Goal: Task Accomplishment & Management: Complete application form

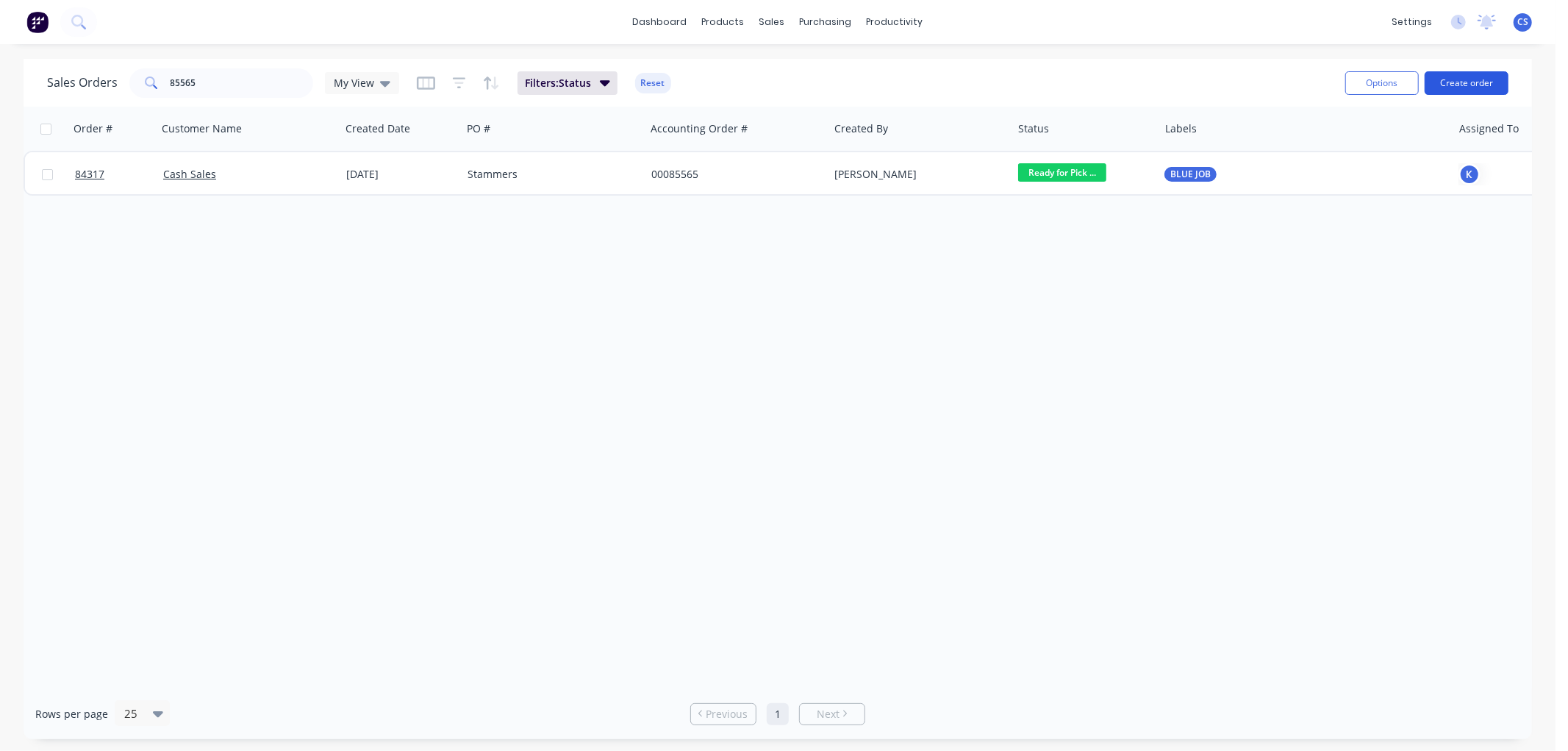
click at [1443, 78] on button "Create order" at bounding box center [1466, 83] width 84 height 24
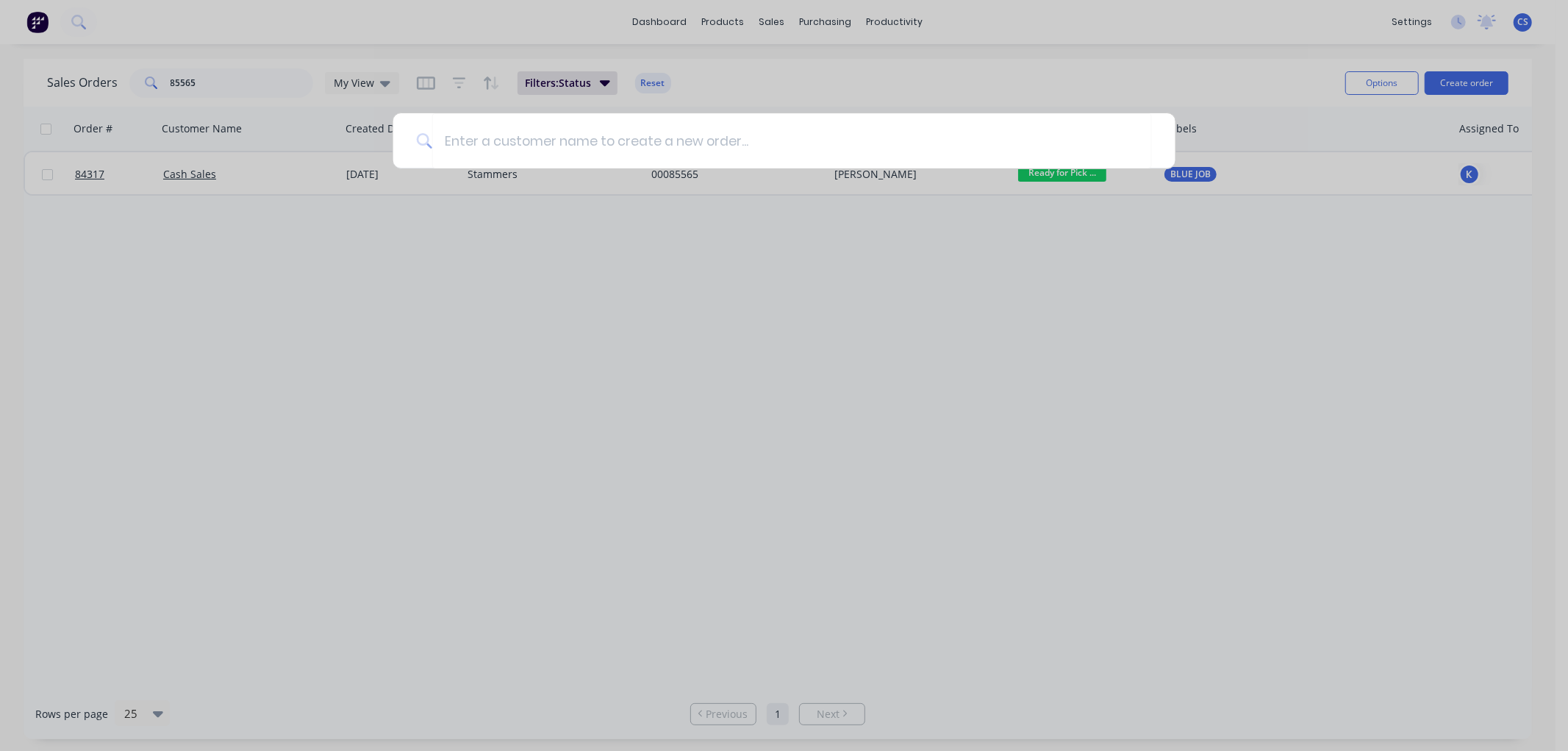
click at [606, 225] on div at bounding box center [784, 375] width 1568 height 751
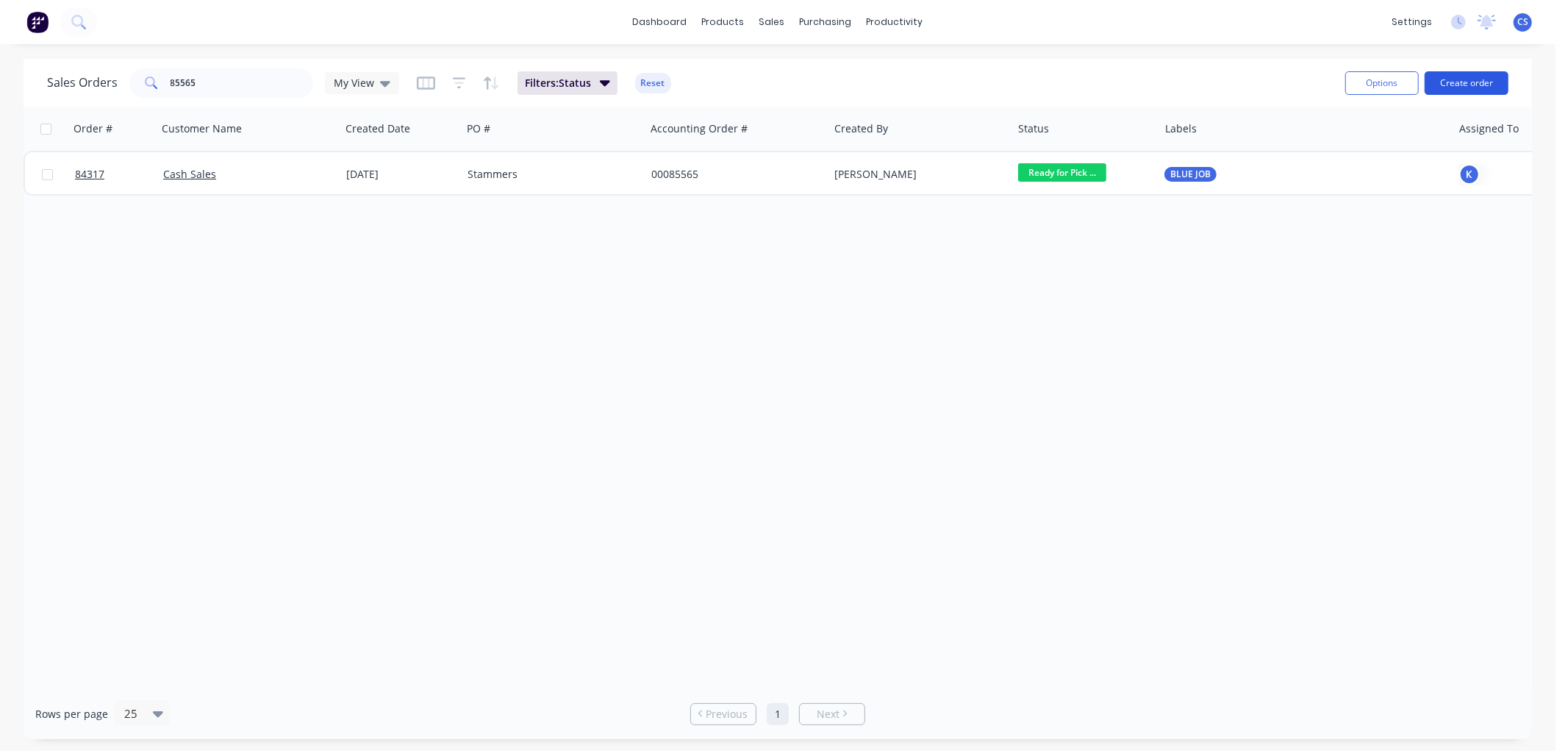
click at [1490, 84] on button "Create order" at bounding box center [1466, 83] width 84 height 24
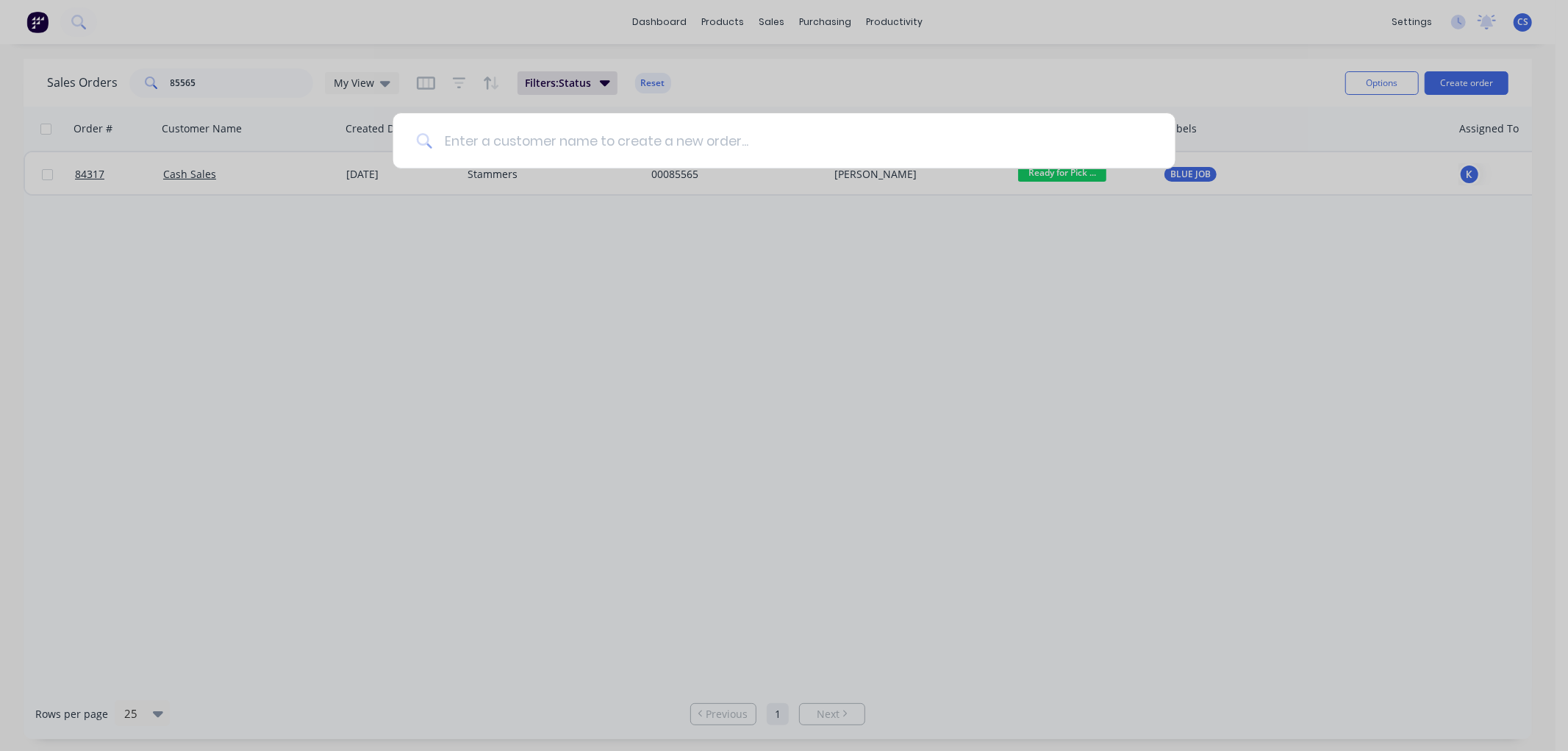
click at [467, 138] on input at bounding box center [791, 141] width 720 height 55
type input "r"
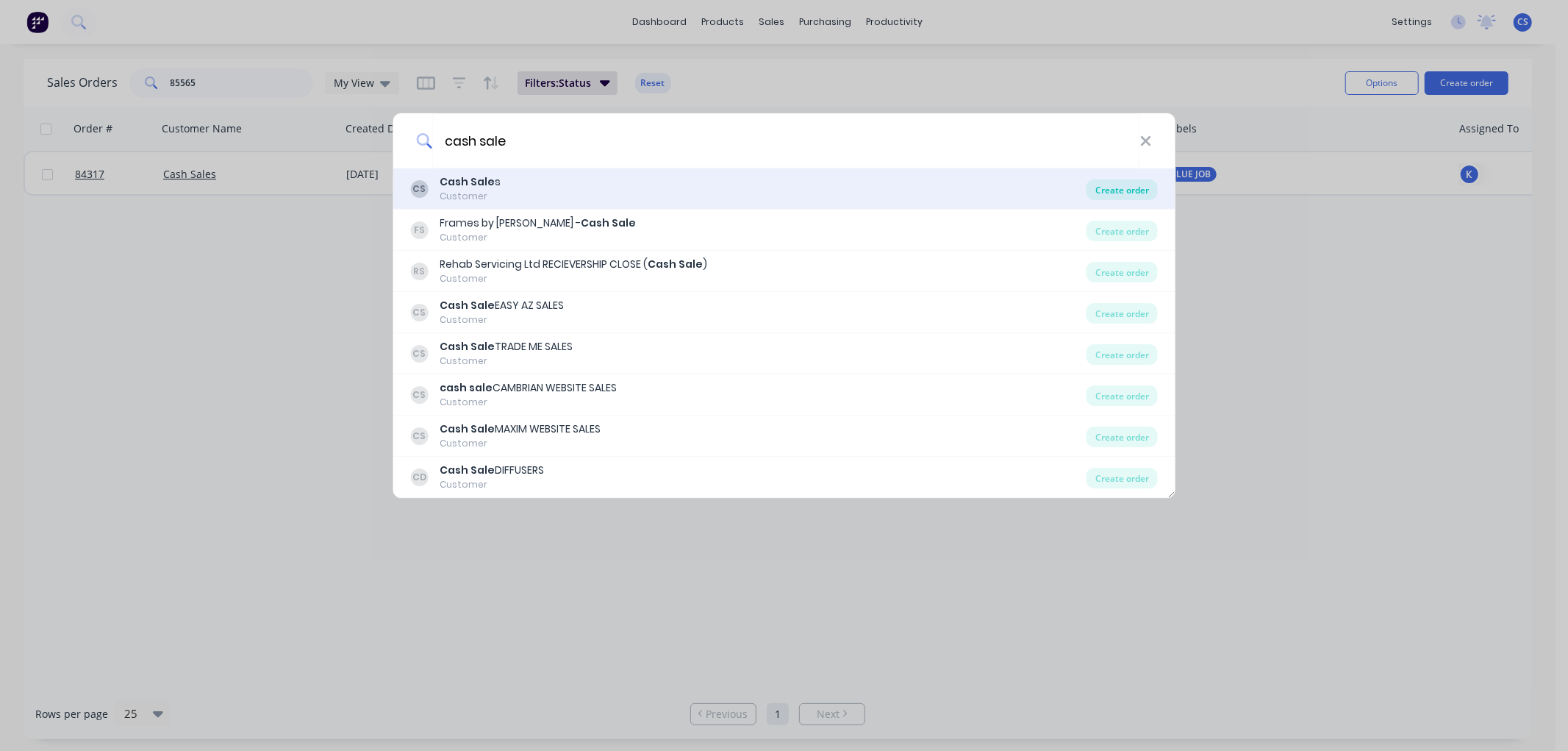
type input "cash sale"
click at [1104, 186] on div "Create order" at bounding box center [1122, 189] width 71 height 21
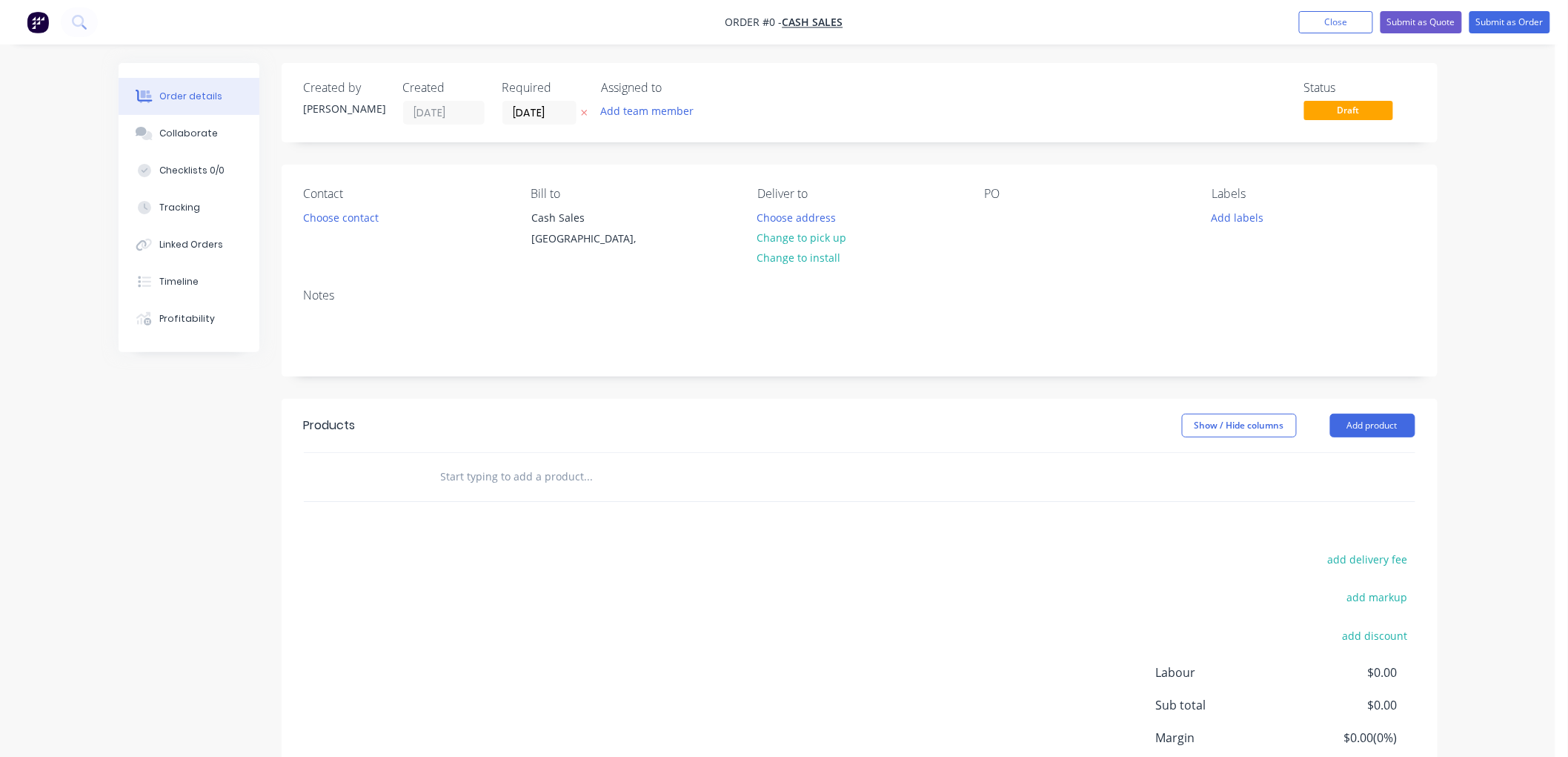
click at [582, 110] on icon at bounding box center [584, 113] width 6 height 6
click at [334, 219] on button "Choose contact" at bounding box center [341, 216] width 91 height 20
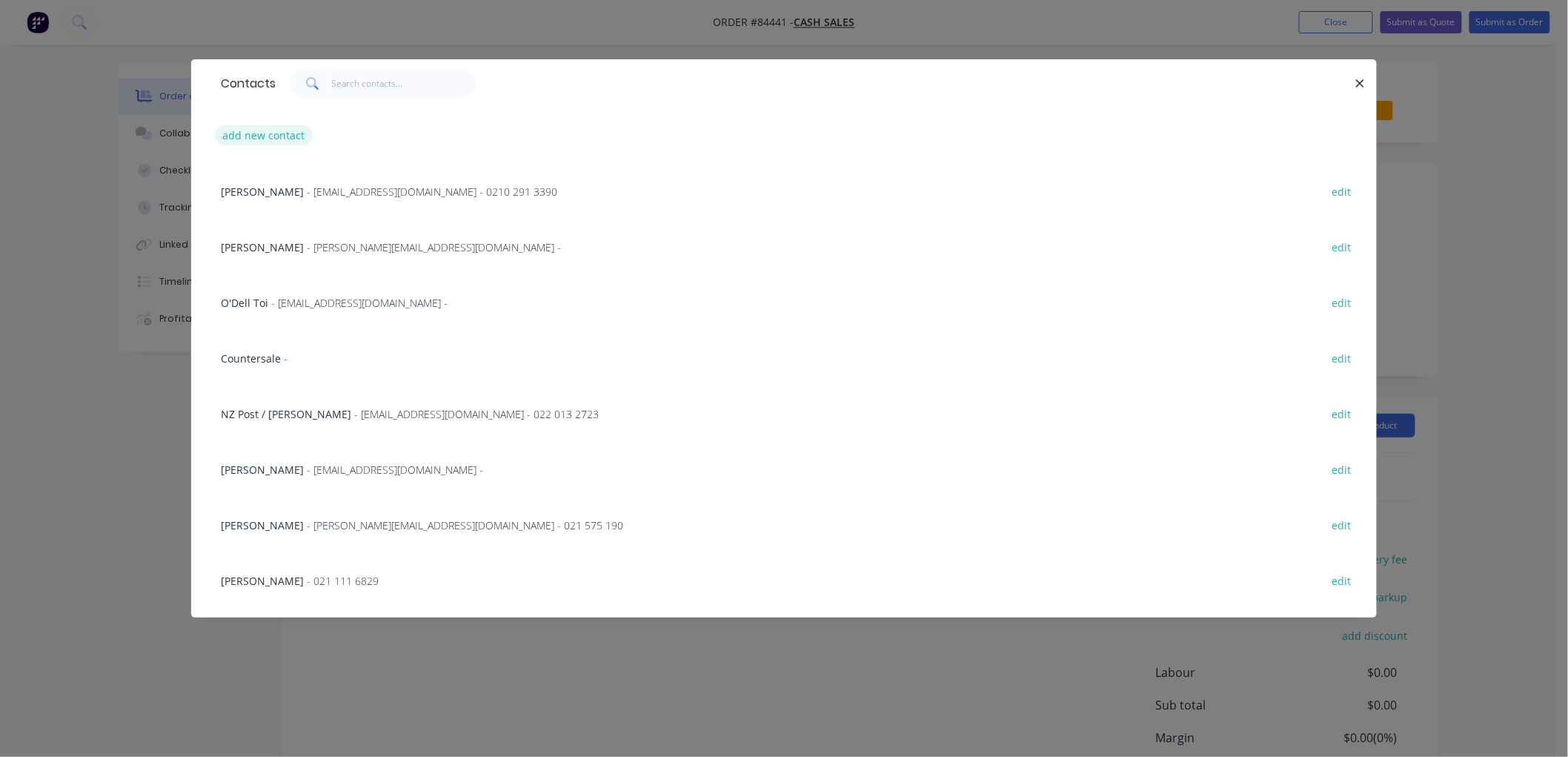
click at [284, 138] on button "add new contact" at bounding box center [263, 135] width 98 height 20
select select "NZ"
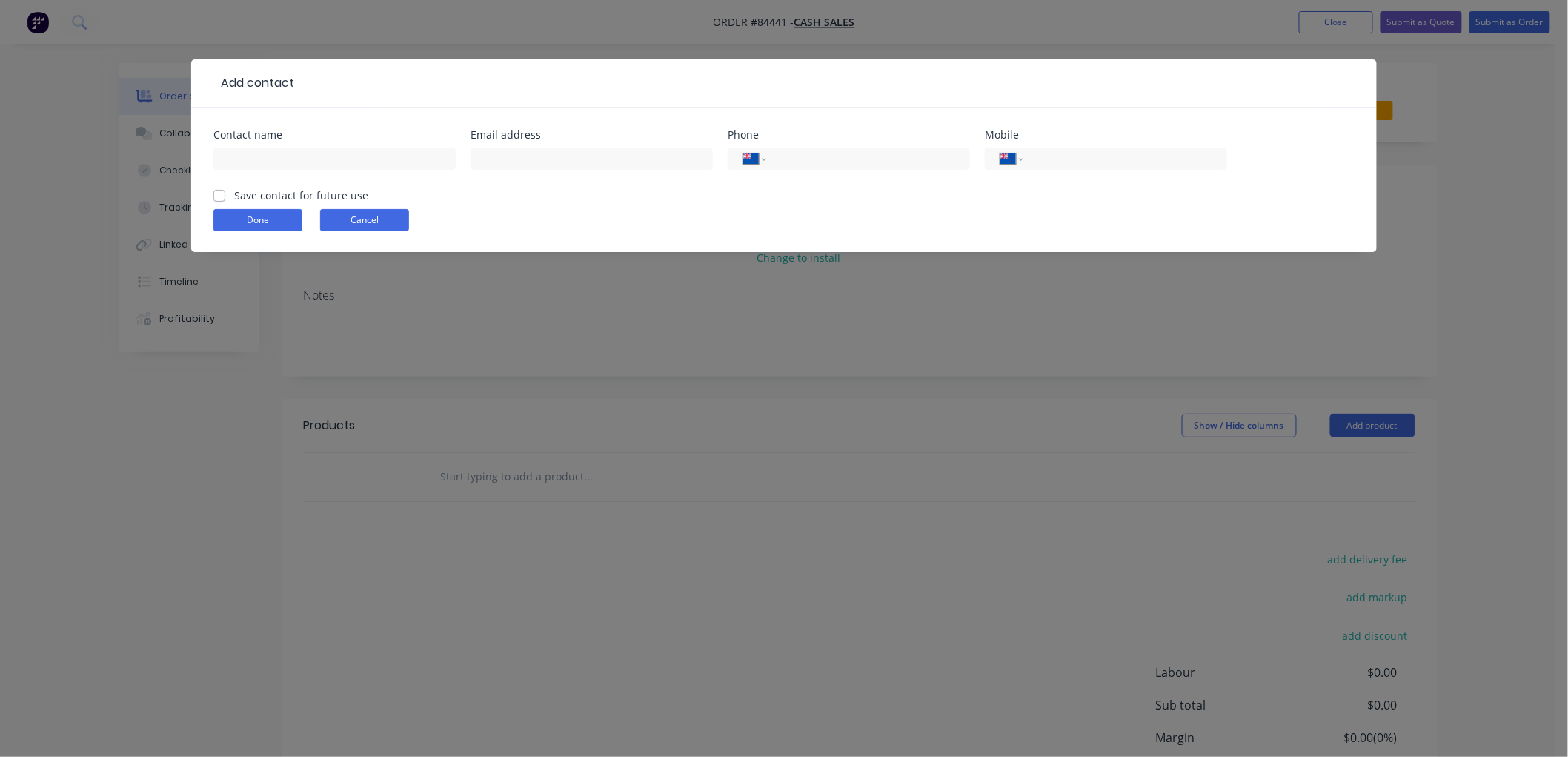
click at [368, 225] on button "Cancel" at bounding box center [364, 220] width 89 height 22
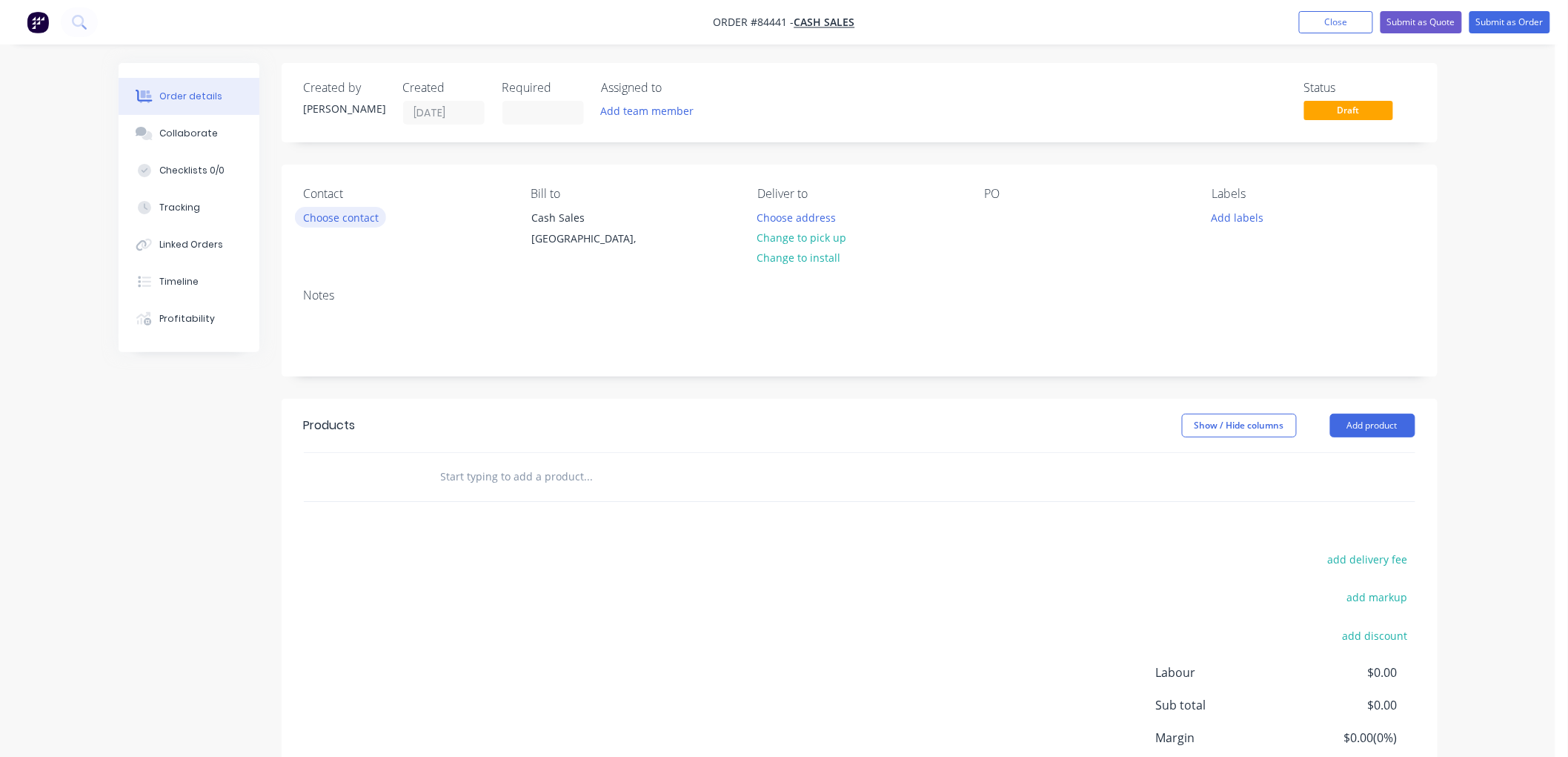
click at [345, 216] on button "Choose contact" at bounding box center [341, 216] width 91 height 20
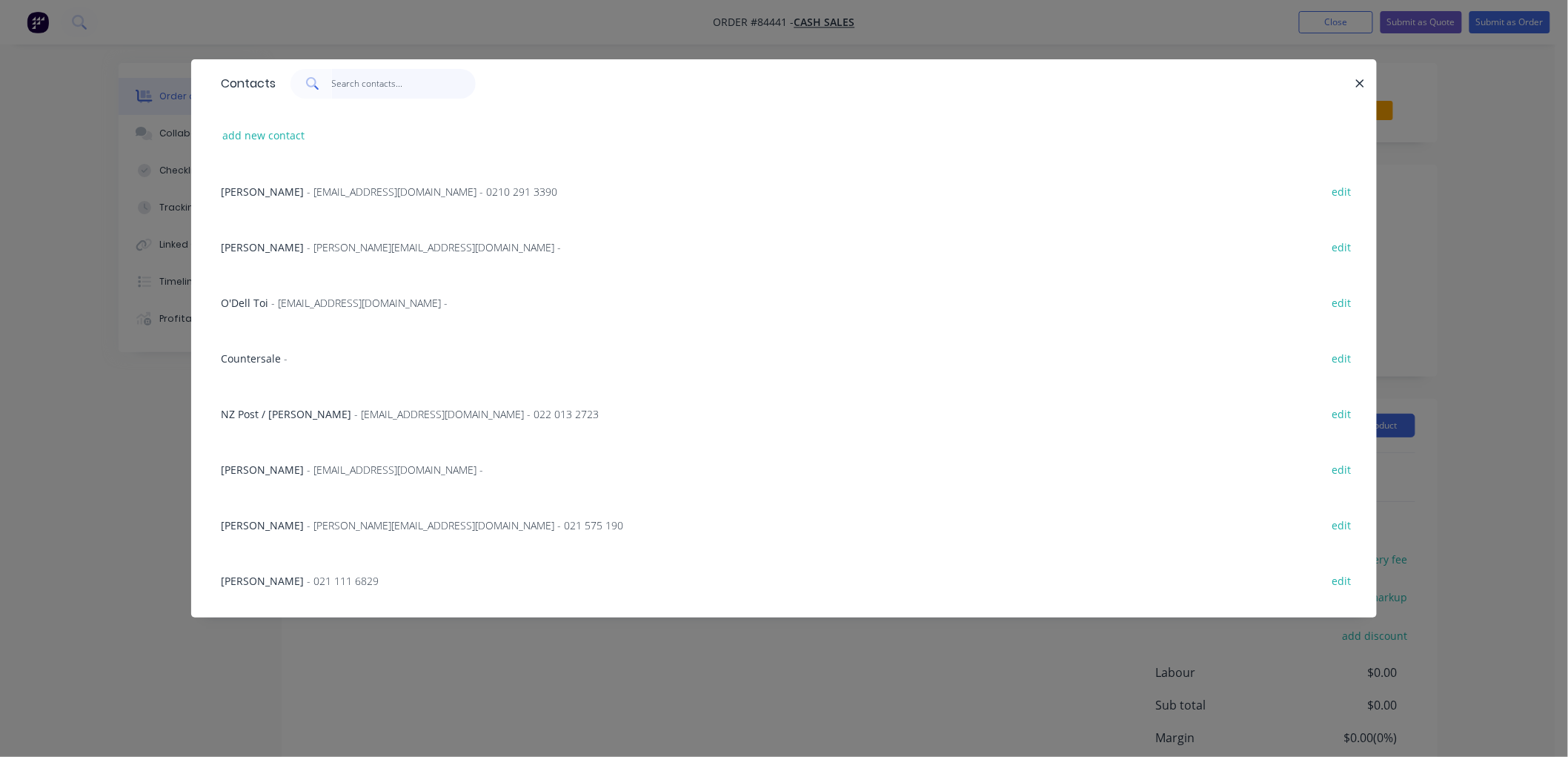
click at [332, 84] on input "text" at bounding box center [404, 84] width 145 height 30
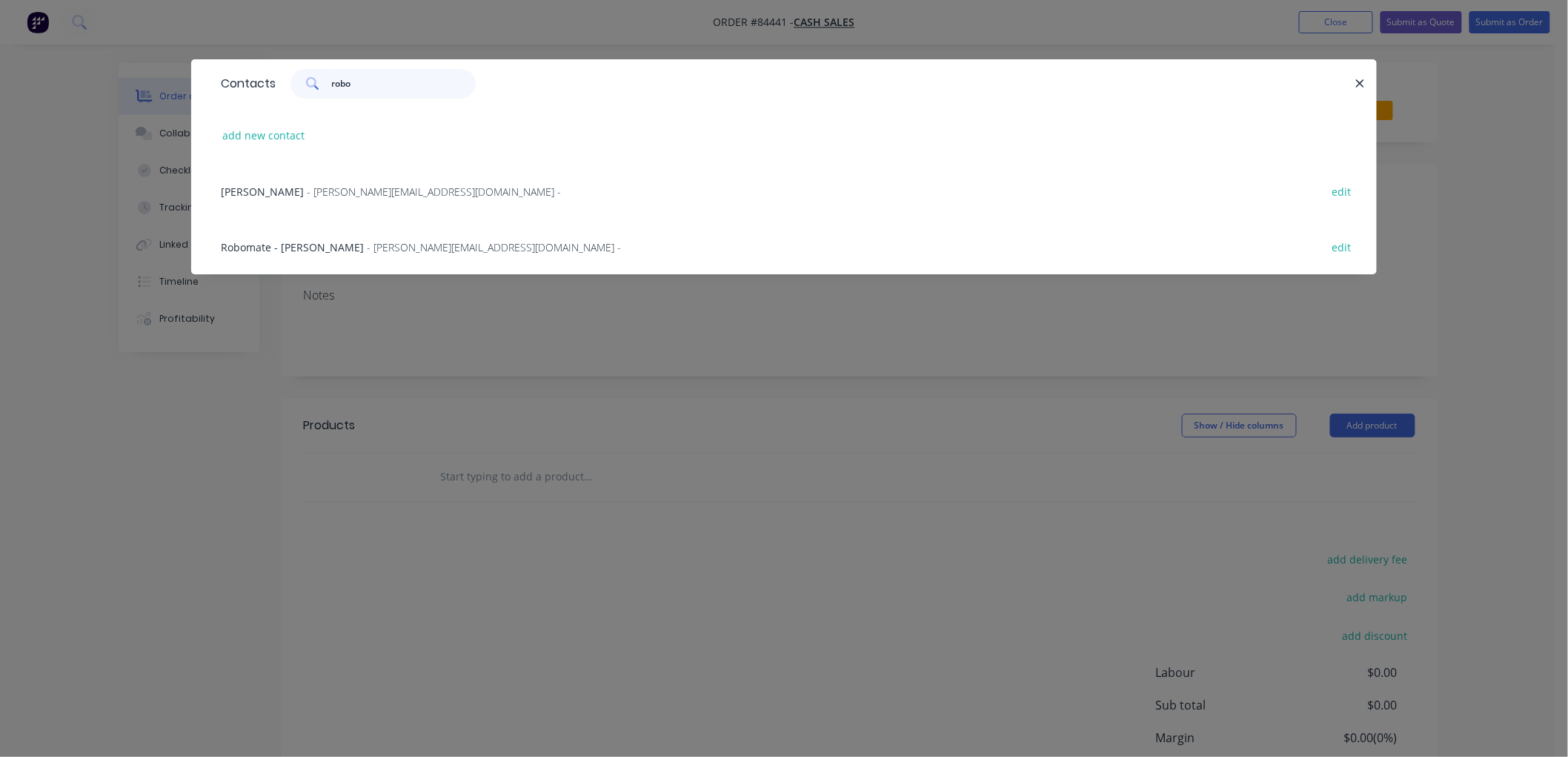
type input "robo"
click at [338, 247] on span "Robomate - [PERSON_NAME]" at bounding box center [292, 247] width 143 height 14
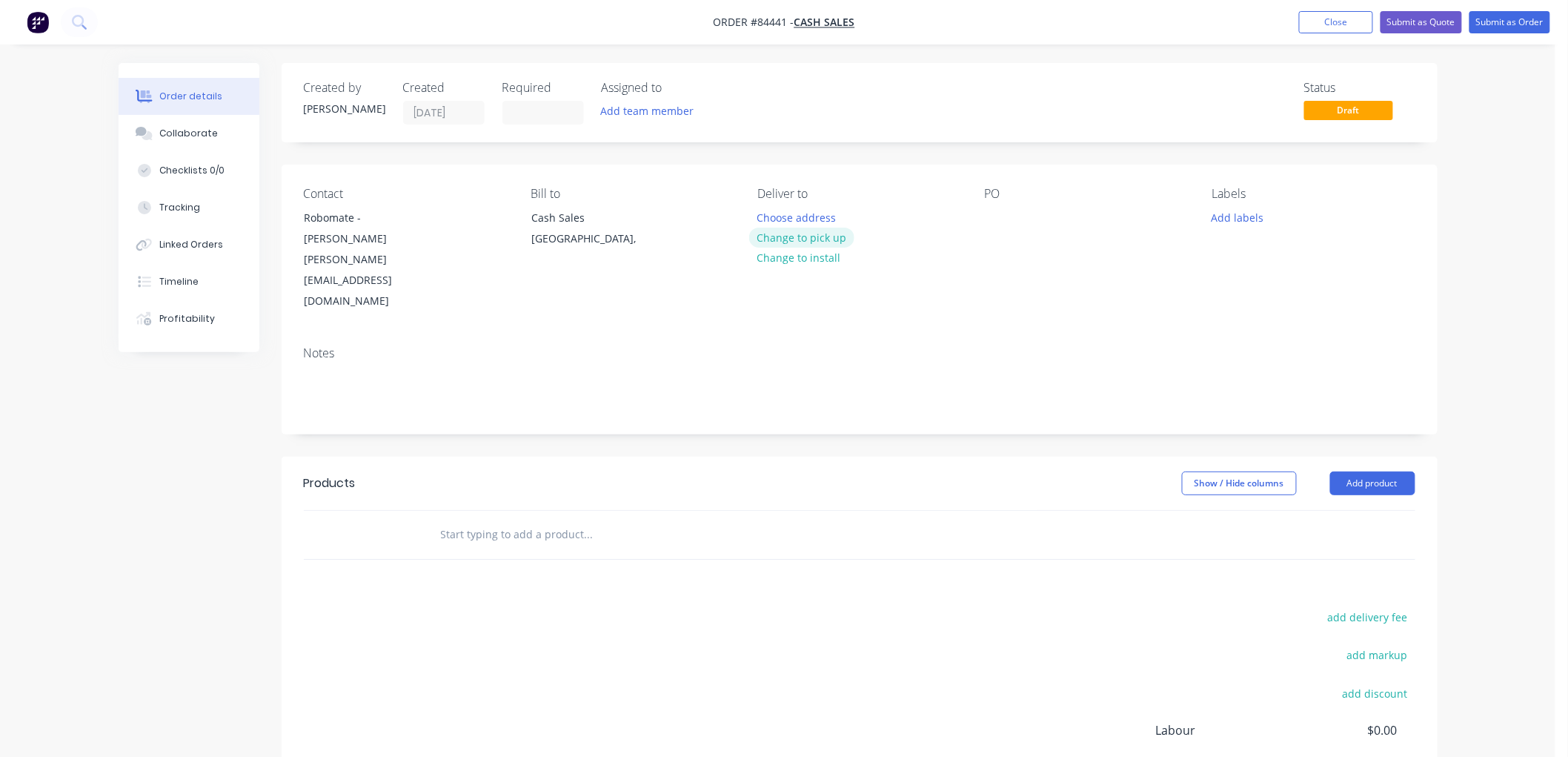
click at [817, 231] on button "Change to pick up" at bounding box center [802, 237] width 105 height 20
click at [988, 213] on div at bounding box center [997, 217] width 24 height 22
click at [1240, 221] on button "Add labels" at bounding box center [1237, 216] width 68 height 20
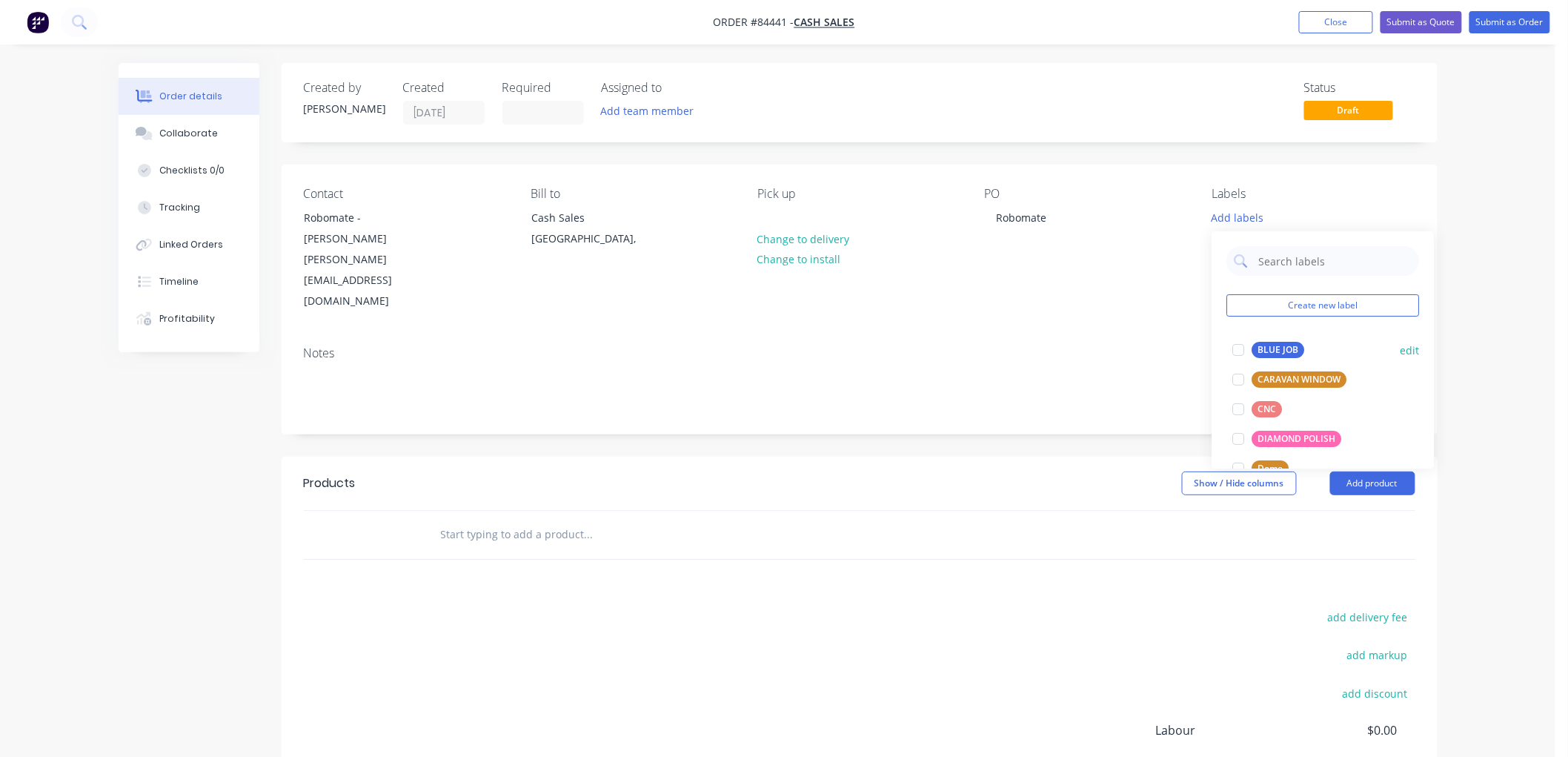
click at [1286, 354] on div "BLUE JOB" at bounding box center [1279, 350] width 53 height 16
click at [553, 520] on input "text" at bounding box center [588, 535] width 297 height 30
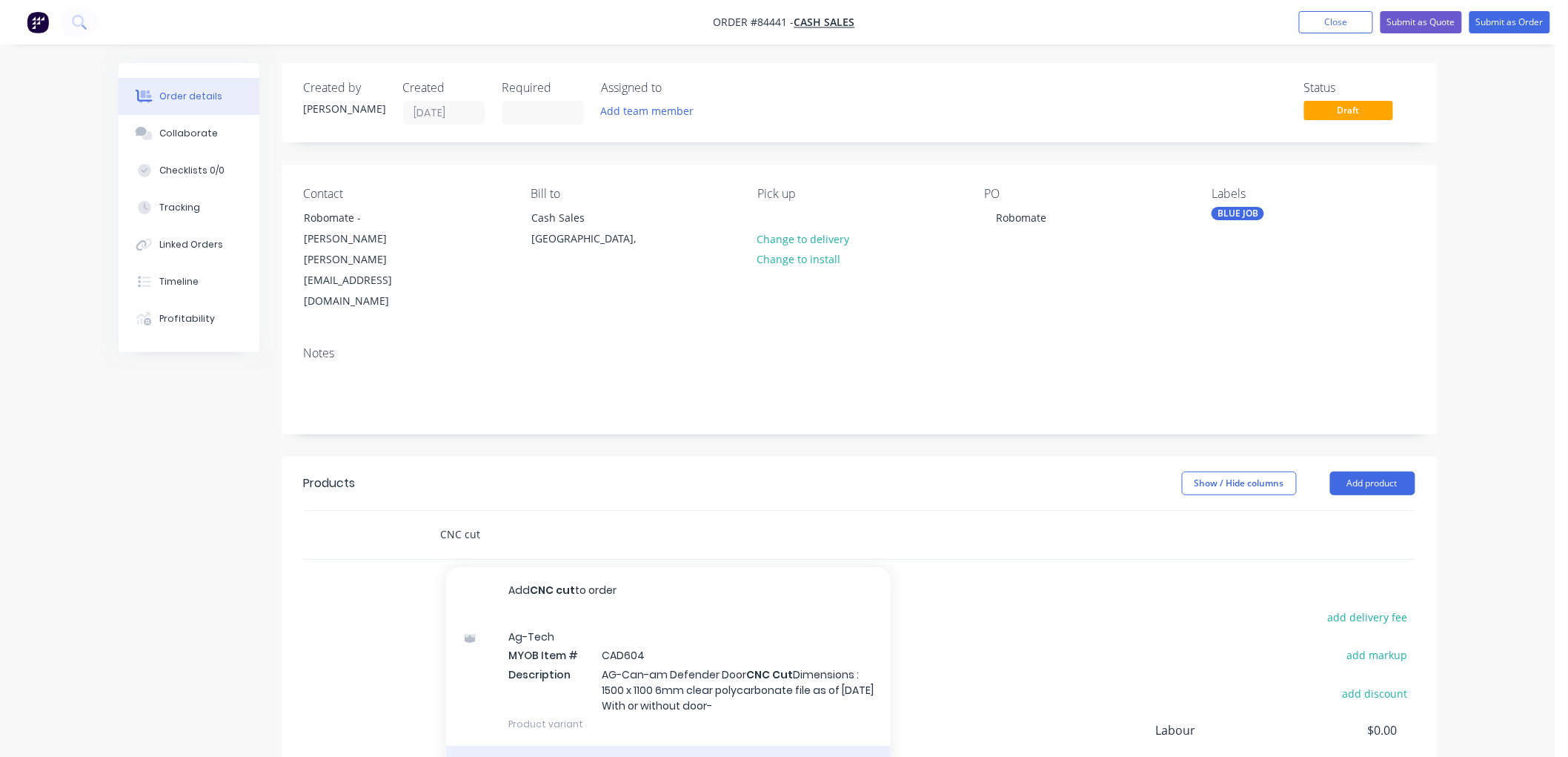
type input "CNC cut"
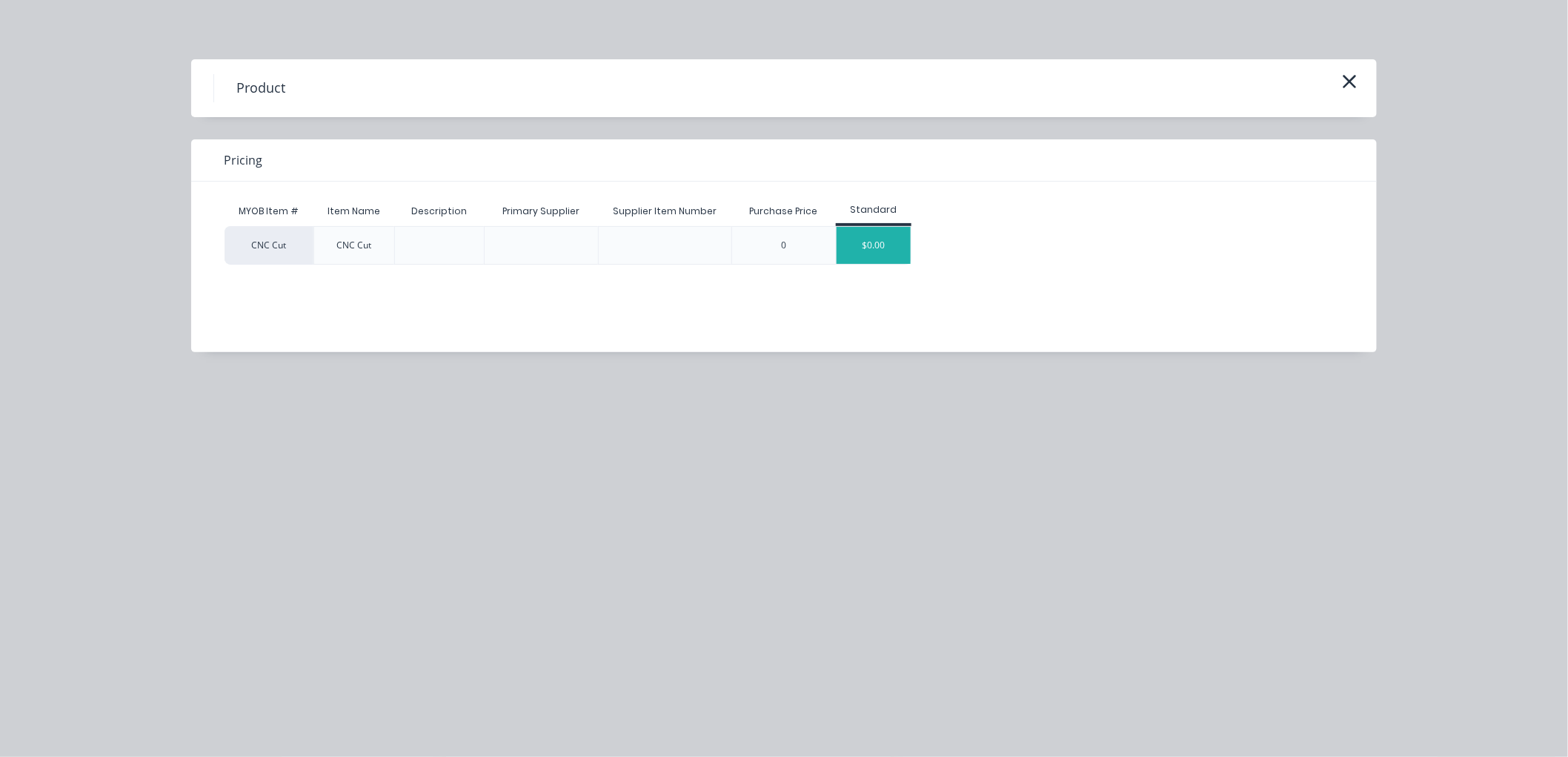
click at [882, 249] on div "$0.00" at bounding box center [873, 245] width 74 height 37
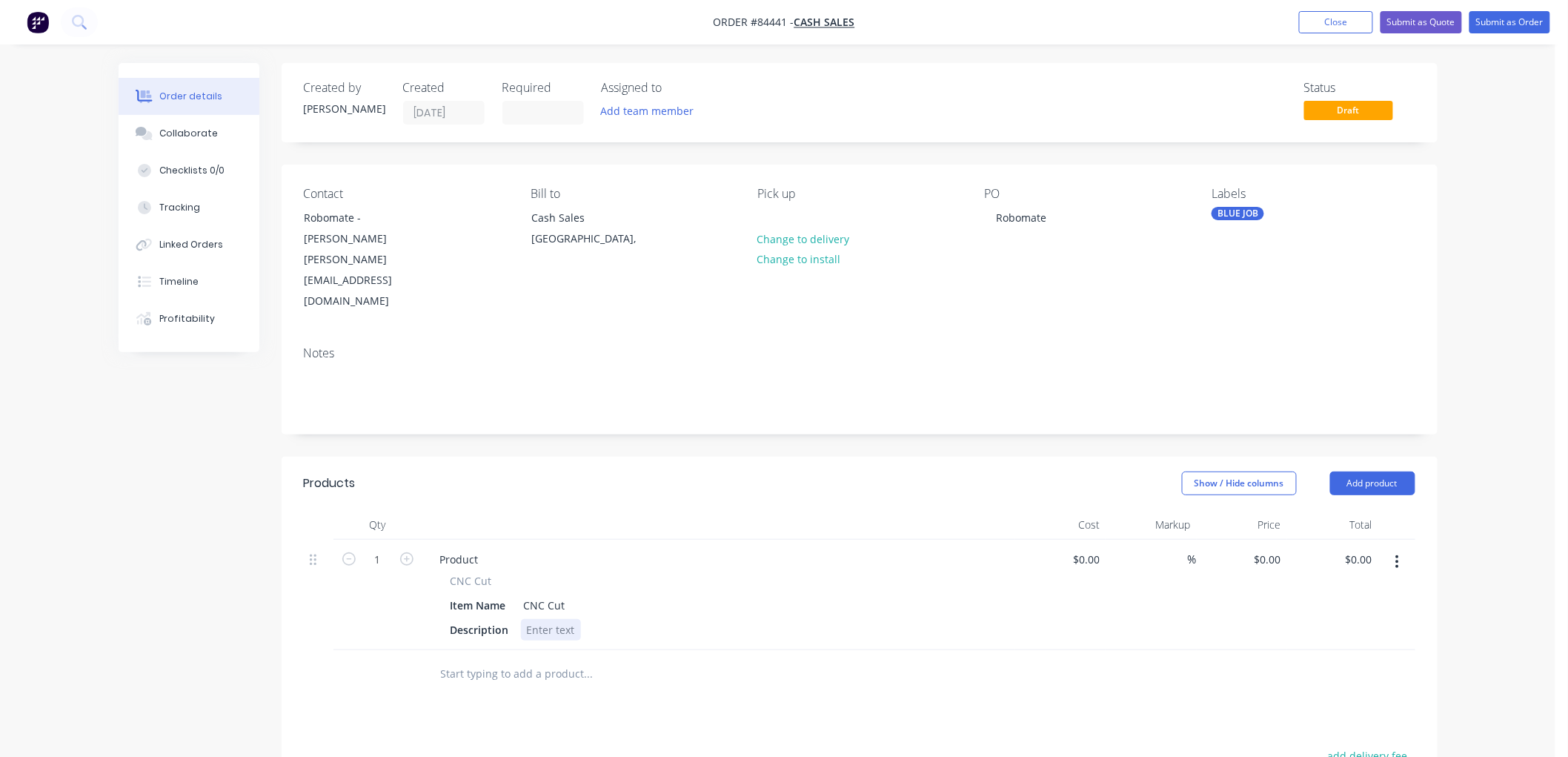
click at [559, 619] on div at bounding box center [551, 629] width 60 height 22
paste div
click at [1271, 548] on input "0" at bounding box center [1271, 559] width 34 height 22
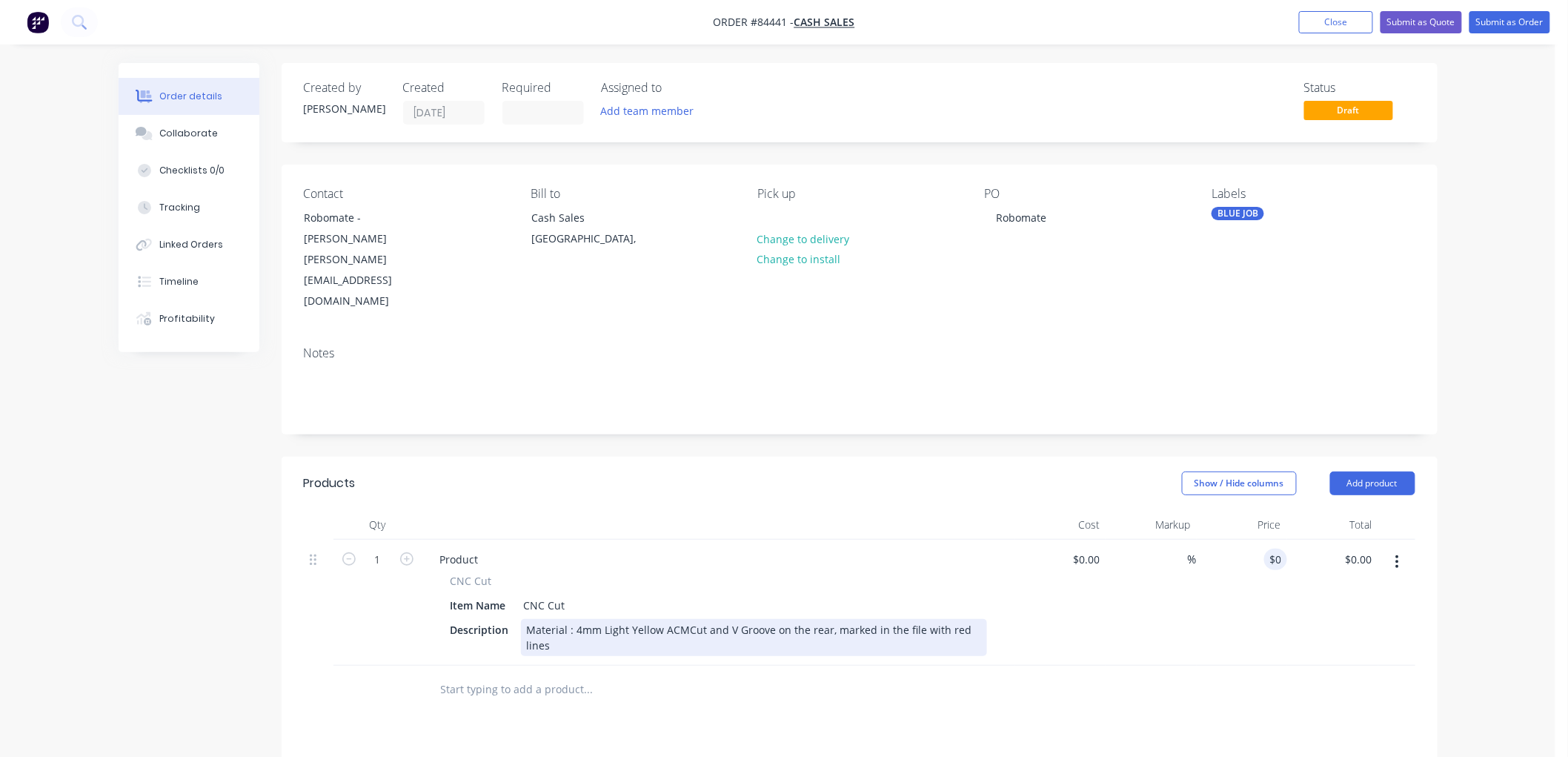
click at [685, 619] on div "Material : 4mm Light Yellow ACMCut and V Groove on the rear, marked in the file…" at bounding box center [754, 638] width 466 height 37
click at [1272, 548] on input "0" at bounding box center [1278, 559] width 17 height 22
type input "$487.64"
click at [1471, 479] on div "Order details Collaborate Checklists 0/0 Tracking Linked Orders Timeline Profit…" at bounding box center [778, 546] width 1555 height 1092
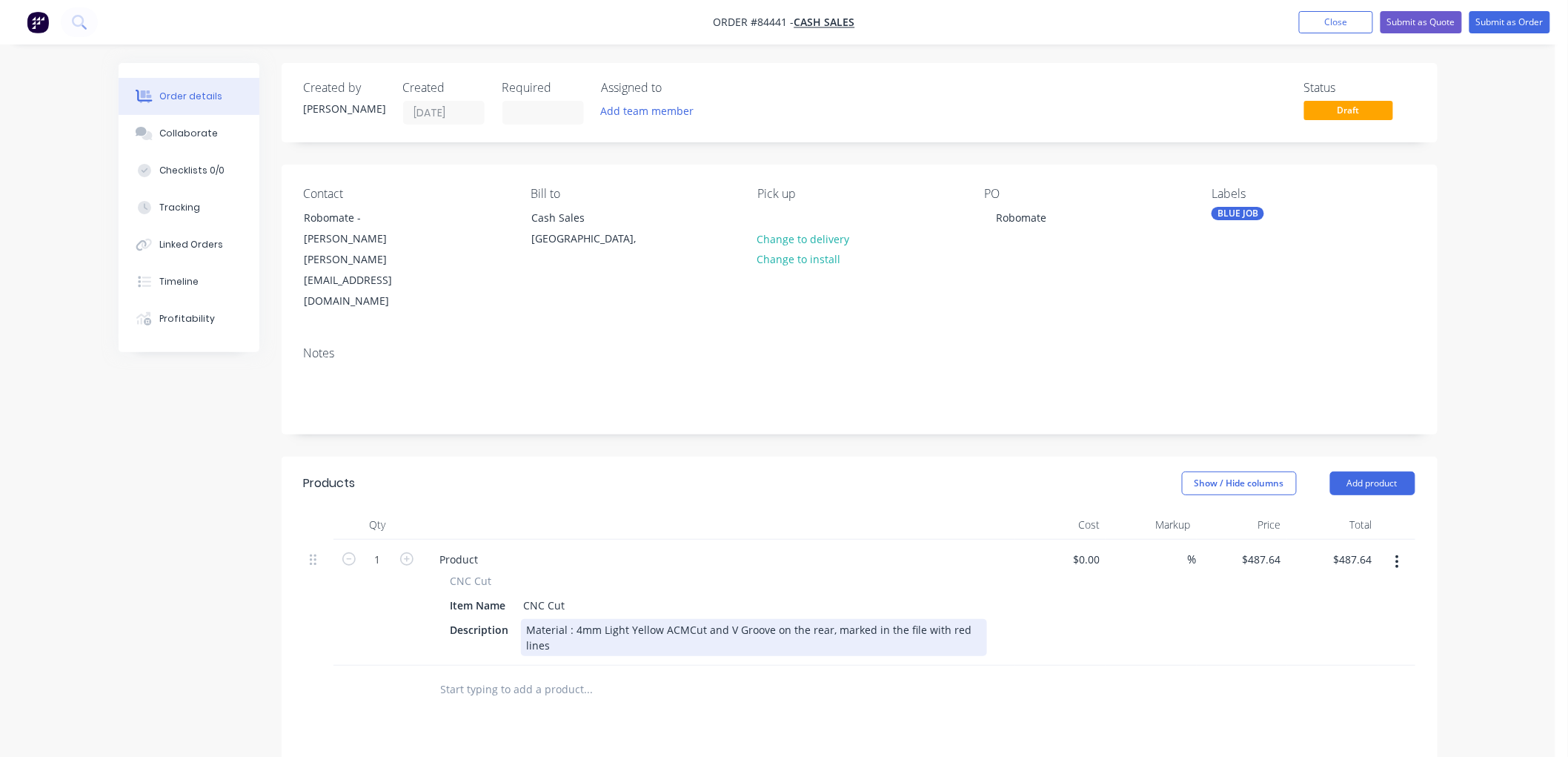
click at [684, 619] on div "Material : 4mm Light Yellow ACMCut and V Groove on the rear, marked in the file…" at bounding box center [754, 638] width 466 height 37
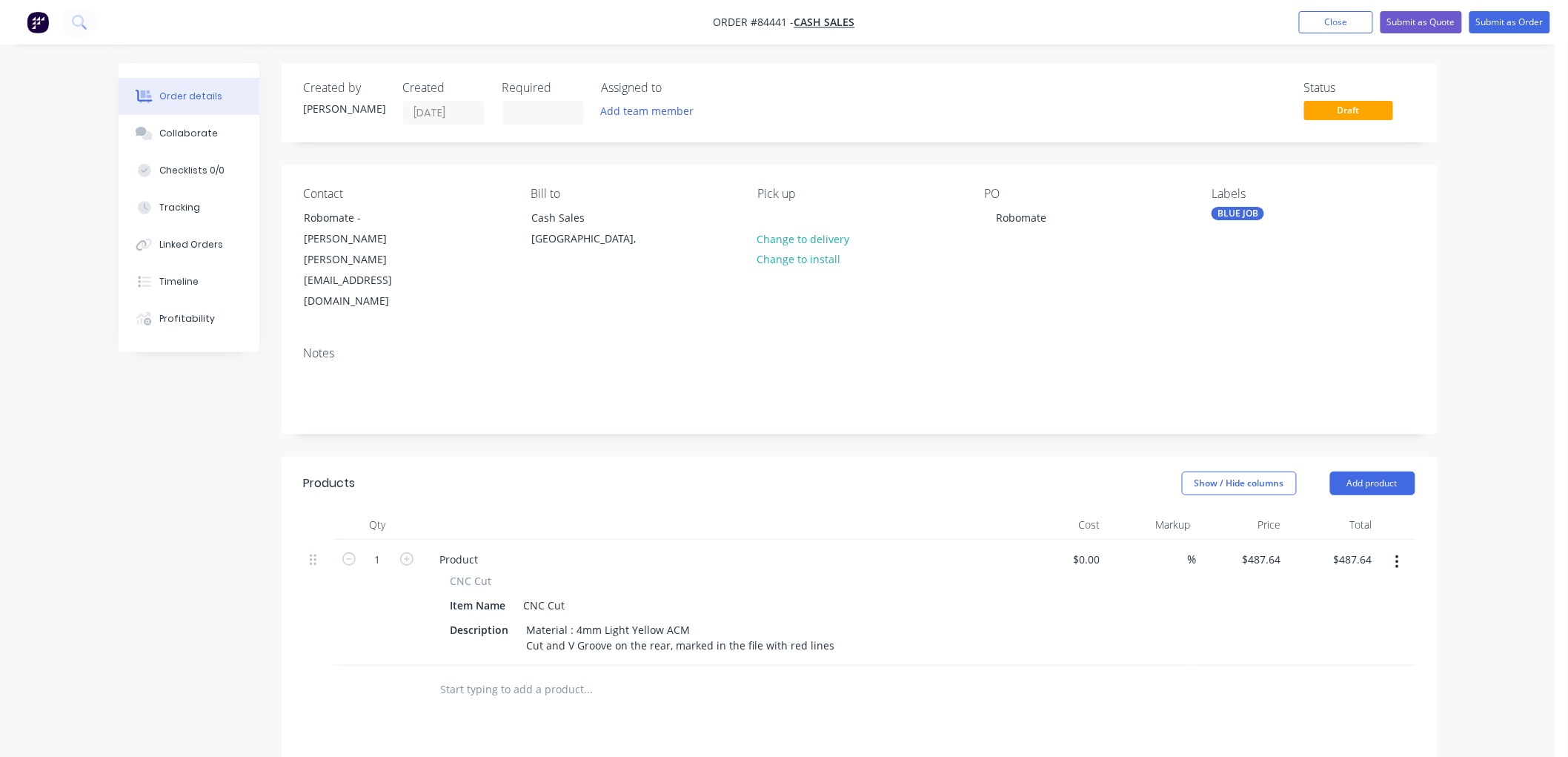
click at [657, 665] on div at bounding box center [689, 689] width 534 height 48
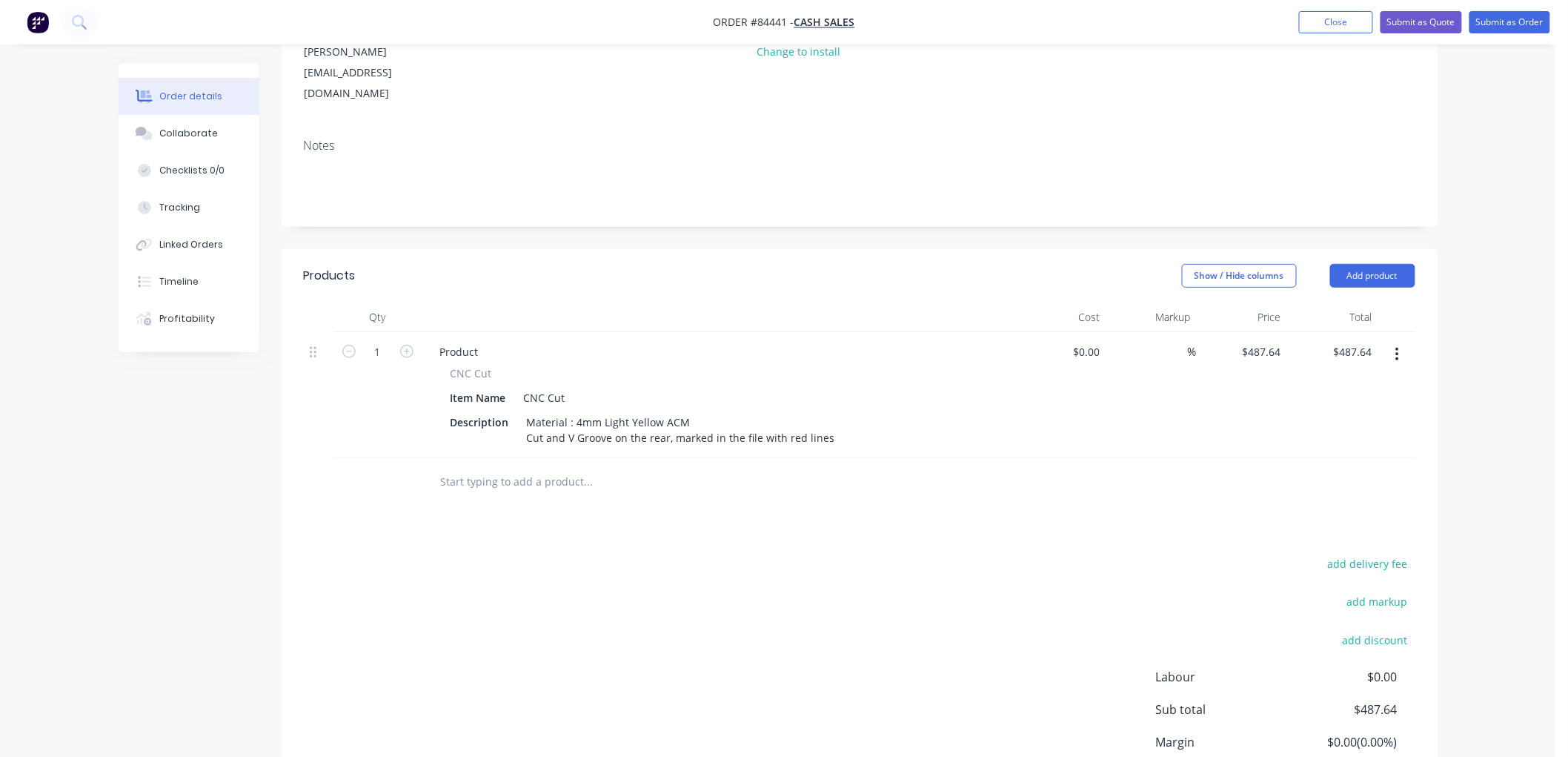
scroll to position [247, 0]
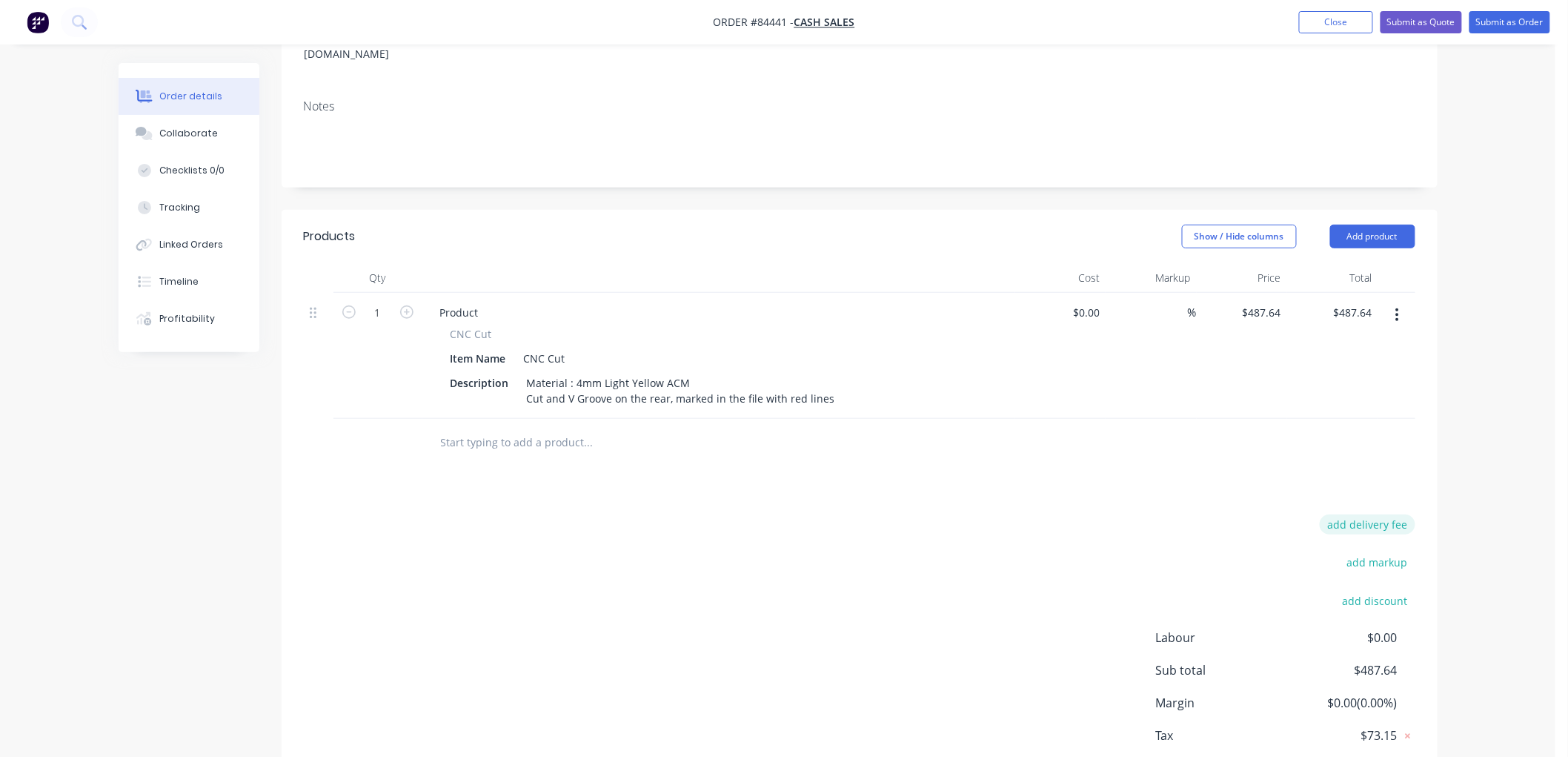
click at [1383, 515] on button "add delivery fee" at bounding box center [1367, 524] width 95 height 20
type input "40"
click at [1484, 399] on div "Order details Collaborate Checklists 0/0 Tracking Linked Orders Timeline Profit…" at bounding box center [778, 297] width 1555 height 1087
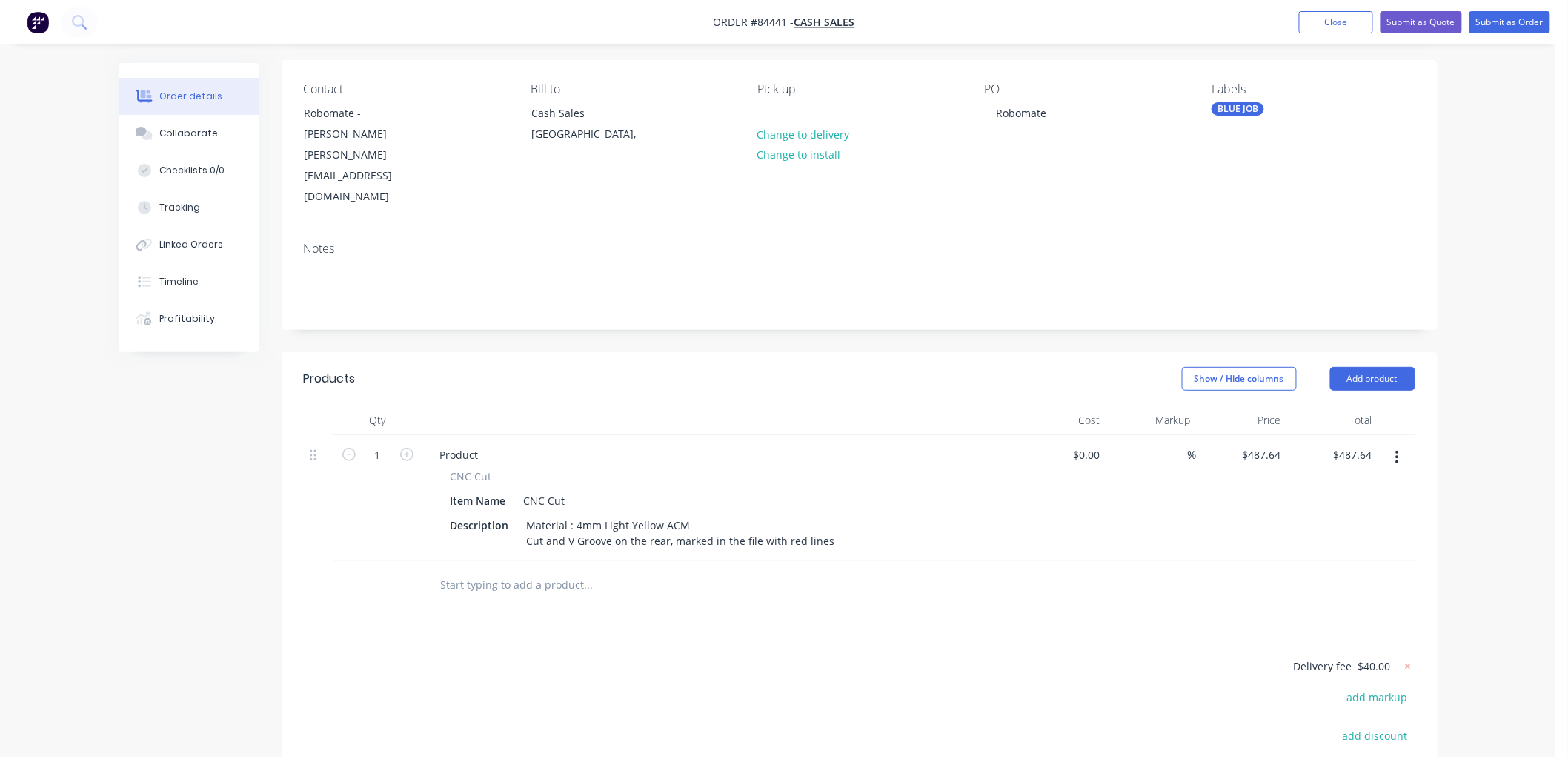
scroll to position [82, 0]
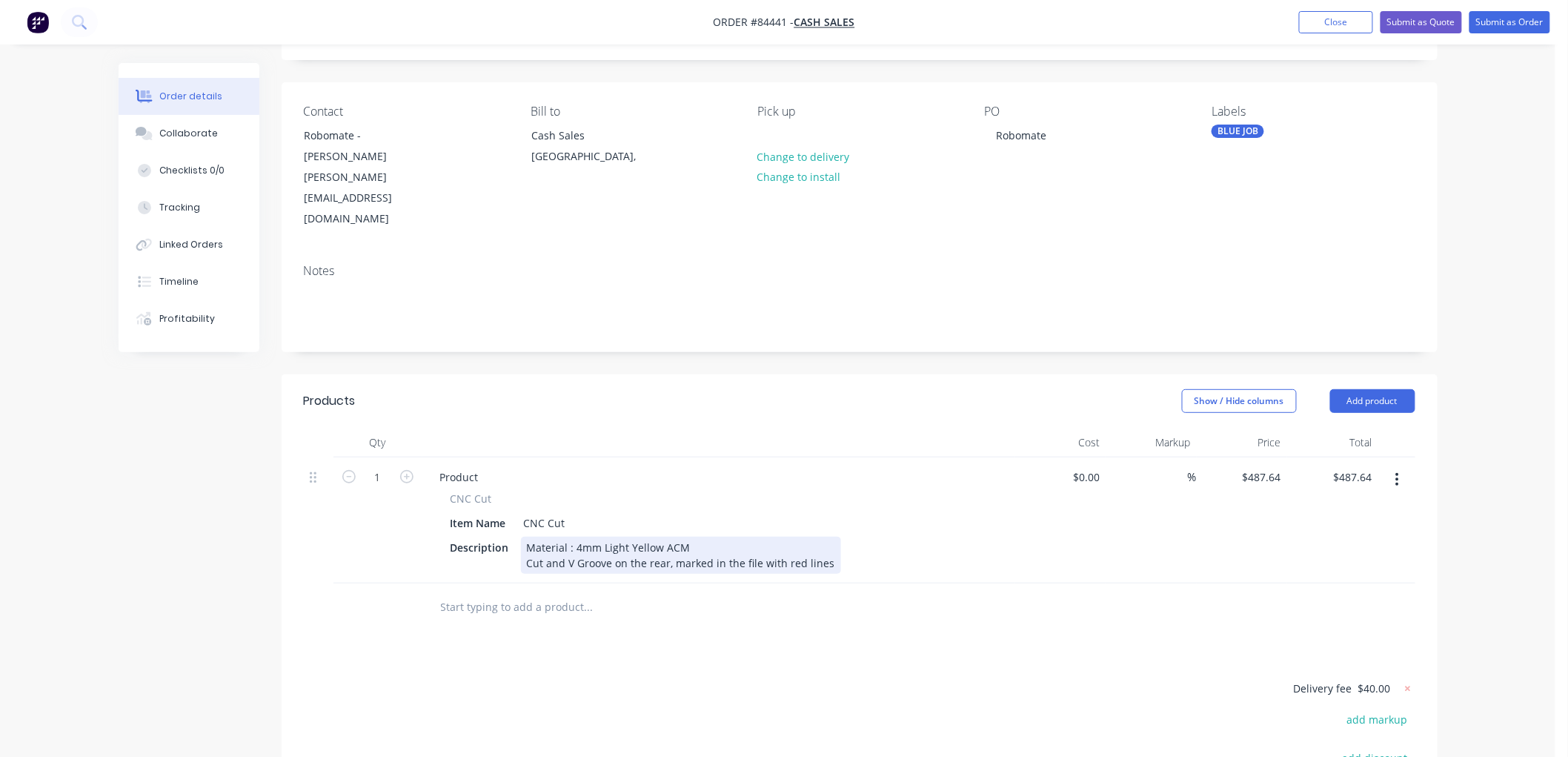
click at [823, 537] on div "Material : 4mm Light Yellow ACM Cut and V Groove on the rear, marked in the fil…" at bounding box center [681, 556] width 320 height 37
drag, startPoint x: 603, startPoint y: 554, endPoint x: 594, endPoint y: 553, distance: 9.1
click at [603, 553] on div "Material : 4mm Light Yellow ACM Cut and V Groove on the rear, marked in the fil…" at bounding box center [681, 571] width 320 height 68
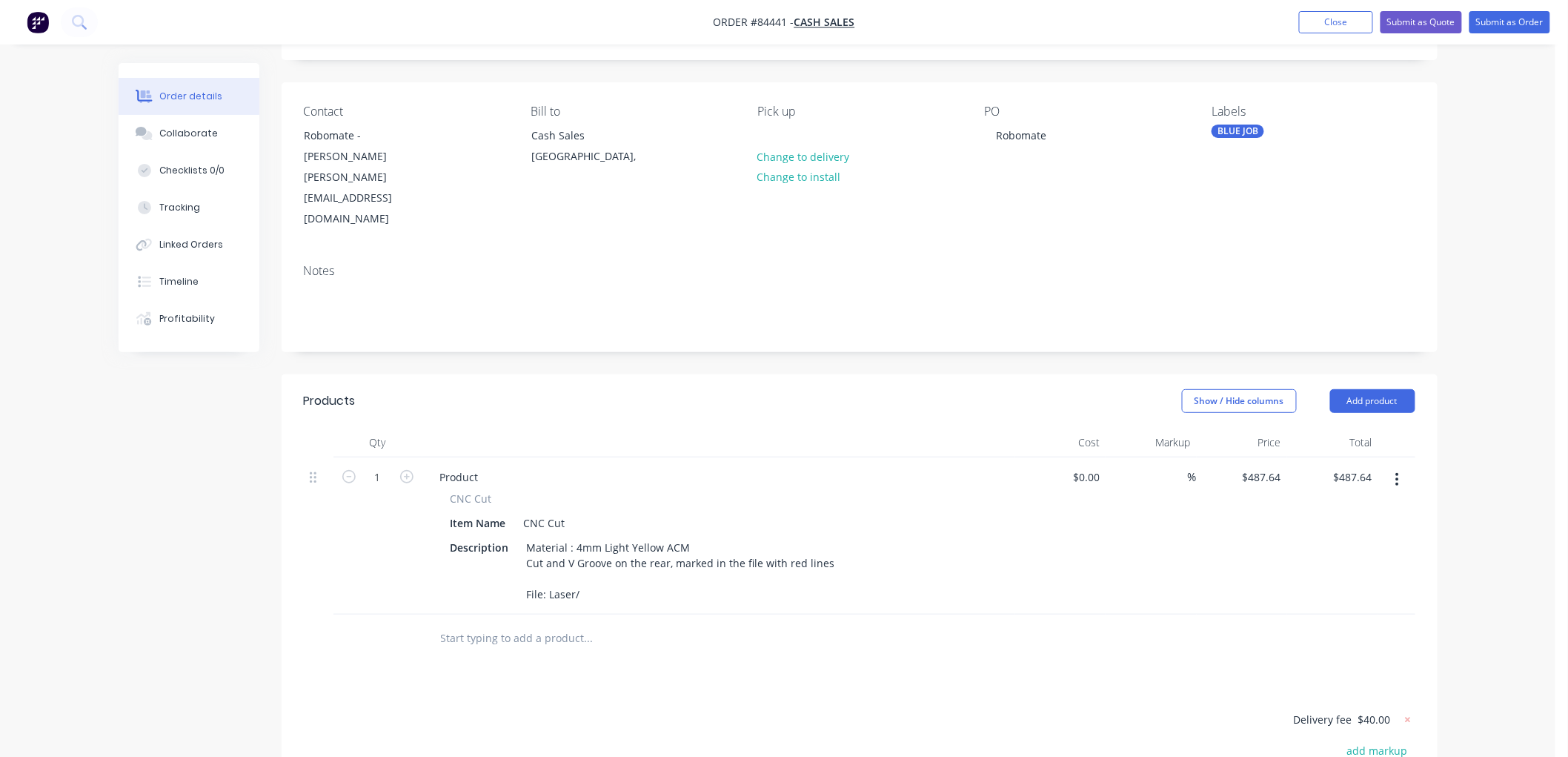
scroll to position [0, 0]
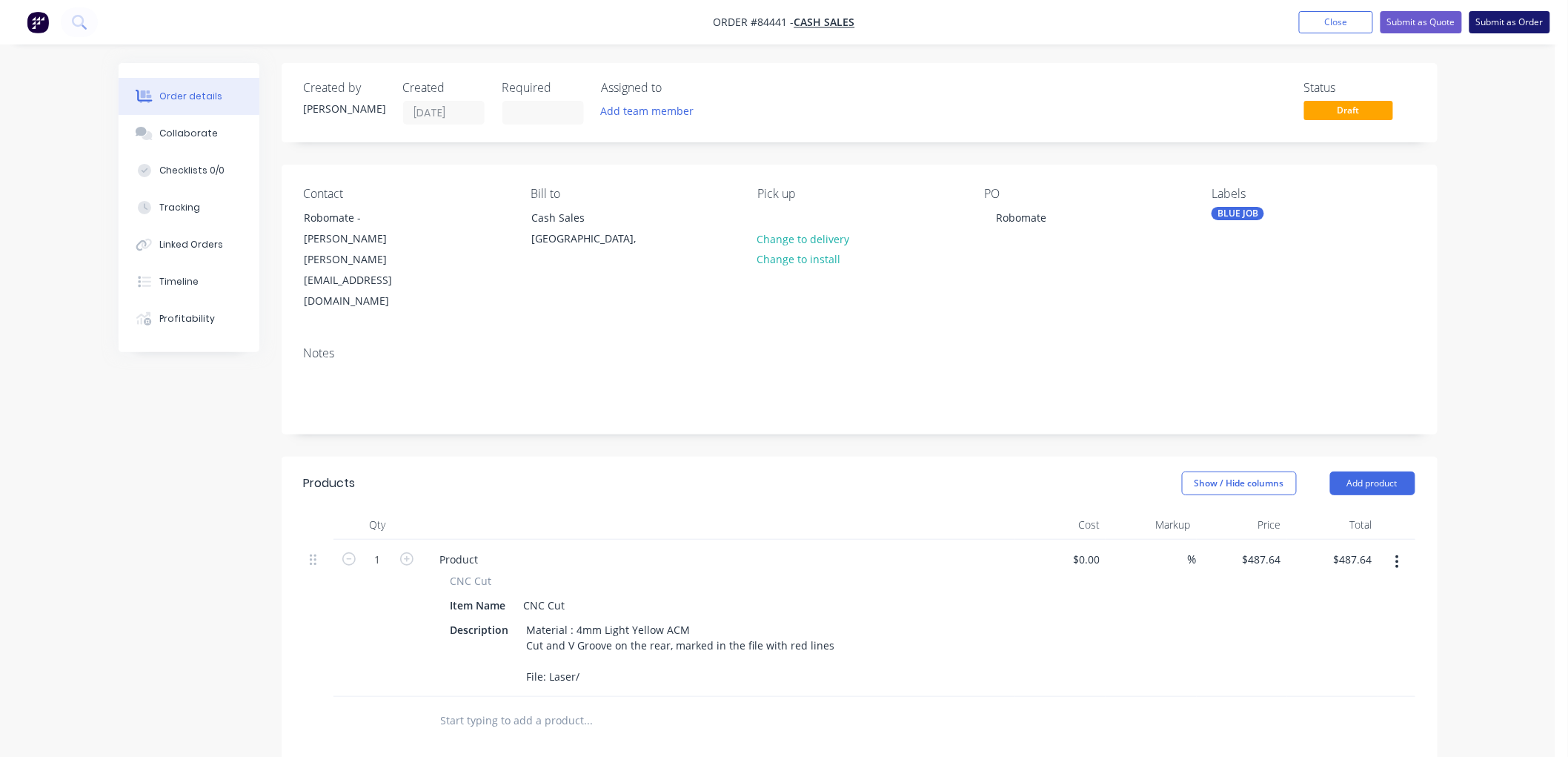
click at [1514, 17] on button "Submit as Order" at bounding box center [1510, 22] width 81 height 22
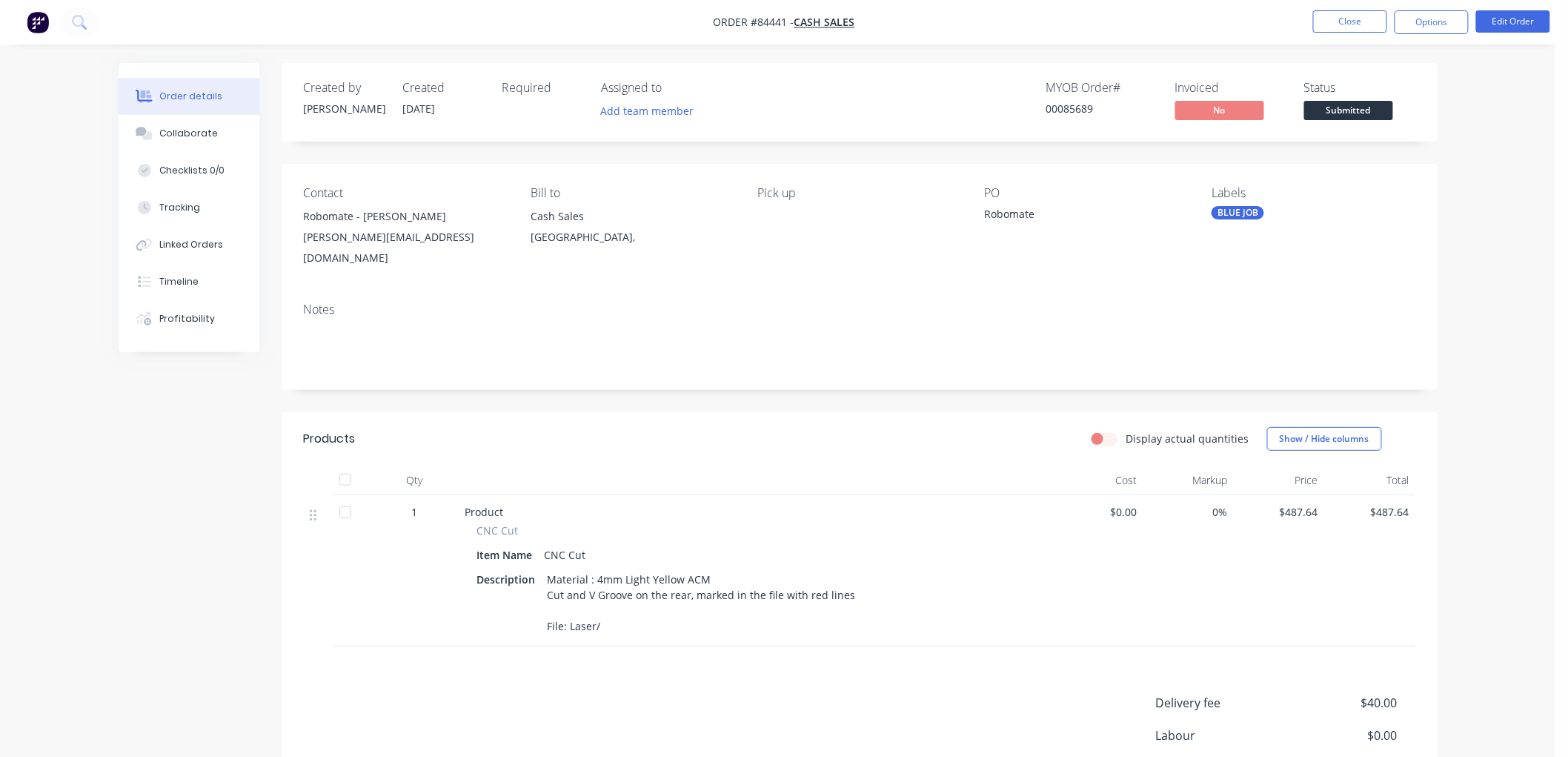
click at [614, 612] on div "Material : 4mm Light Yellow ACM Cut and V Groove on the rear, marked in the fil…" at bounding box center [701, 602] width 320 height 68
click at [605, 612] on div "Material : 4mm Light Yellow ACM Cut and V Groove on the rear, marked in the fil…" at bounding box center [701, 602] width 320 height 68
click at [1514, 21] on button "Edit Order" at bounding box center [1513, 22] width 74 height 22
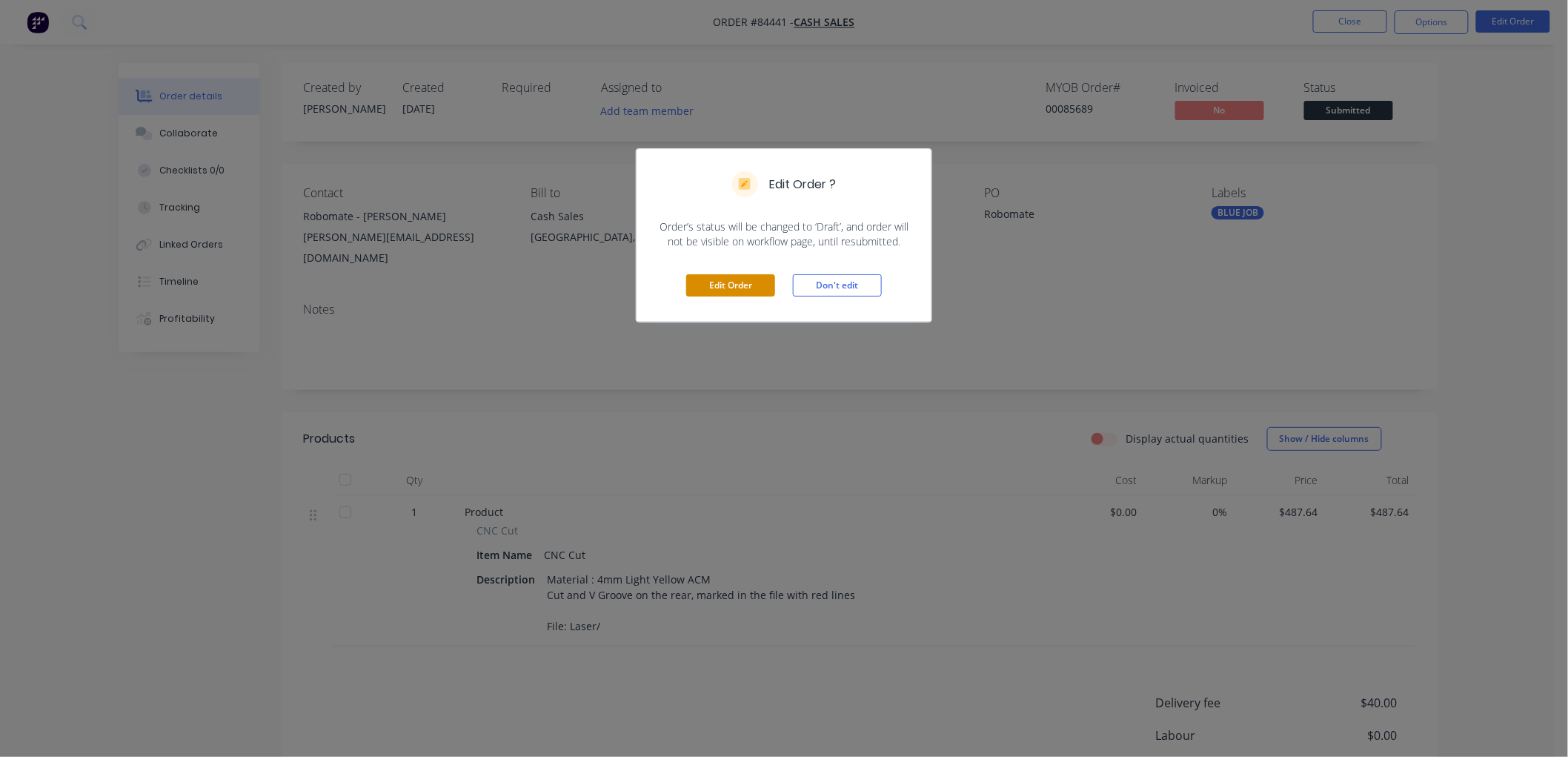
click at [708, 284] on button "Edit Order" at bounding box center [730, 286] width 89 height 22
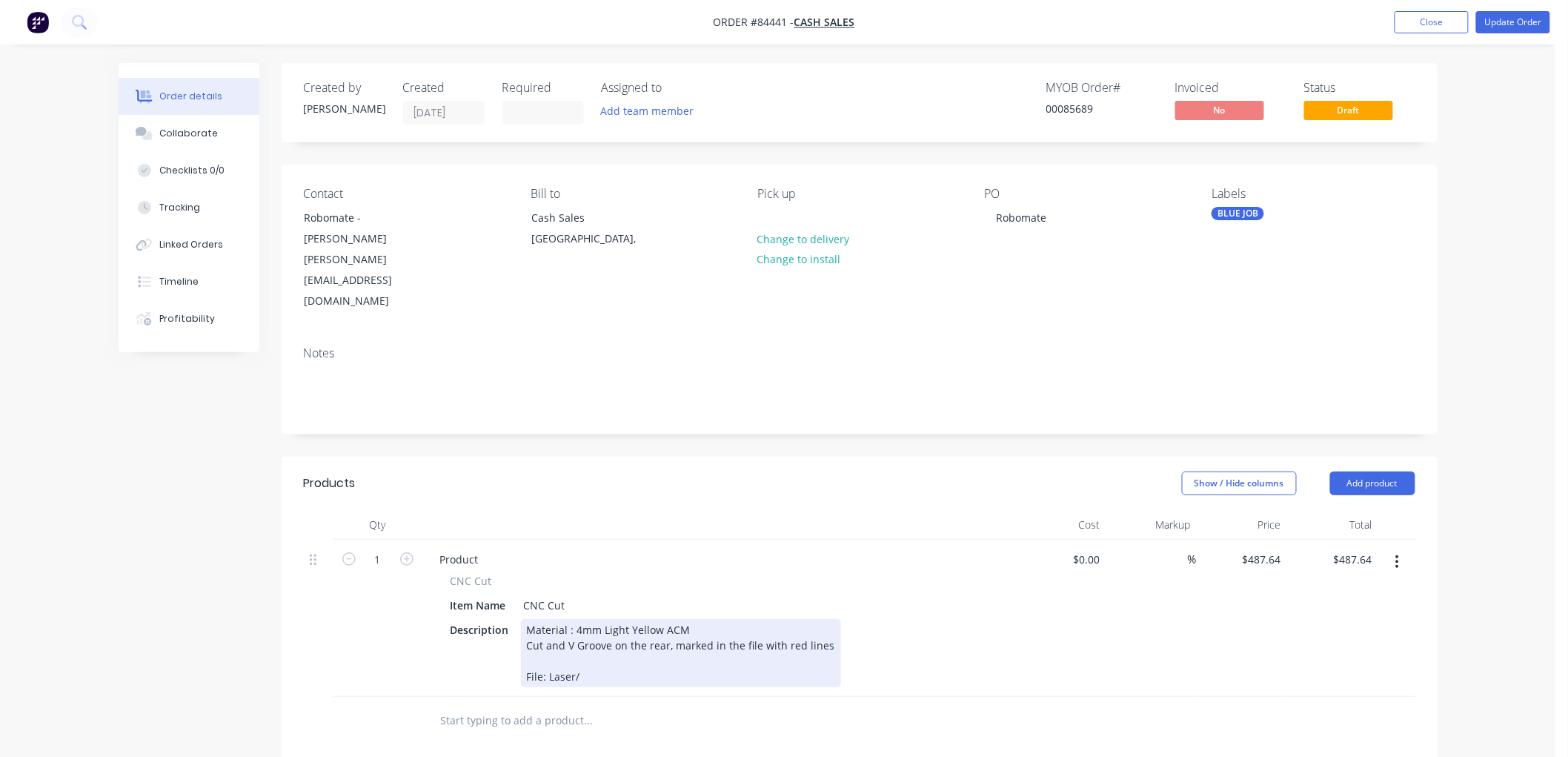
click at [603, 635] on div "Material : 4mm Light Yellow ACM Cut and V Groove on the rear, marked in the fil…" at bounding box center [681, 653] width 320 height 68
paste div
click at [679, 634] on div "Material : 4mm Light Yellow ACM Cut and V Groove on the rear, marked in the fil…" at bounding box center [681, 653] width 320 height 68
